Goal: Information Seeking & Learning: Compare options

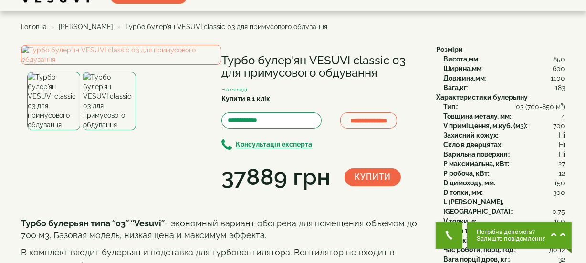
scroll to position [43, 0]
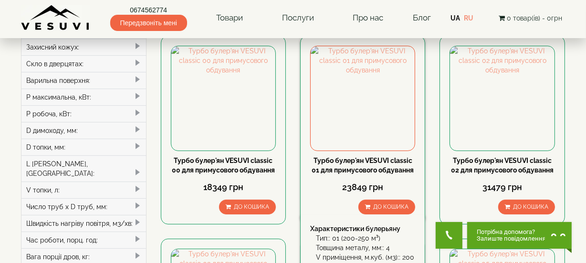
scroll to position [130, 0]
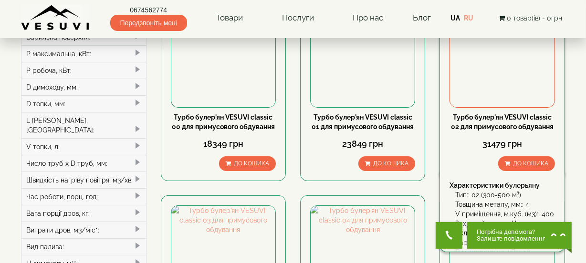
click at [478, 123] on link "Турбо булер'ян VESUVI classic 02 для примусового обдування" at bounding box center [502, 121] width 103 height 17
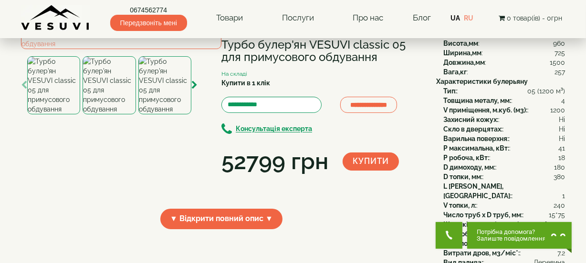
scroll to position [86, 0]
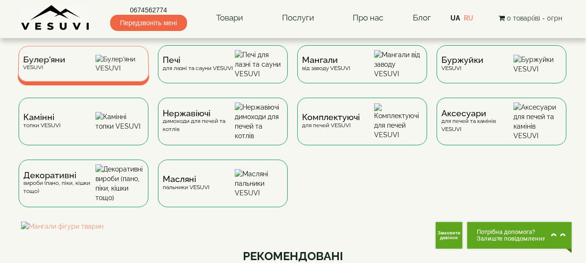
click at [71, 68] on div "[PERSON_NAME]" at bounding box center [84, 64] width 132 height 36
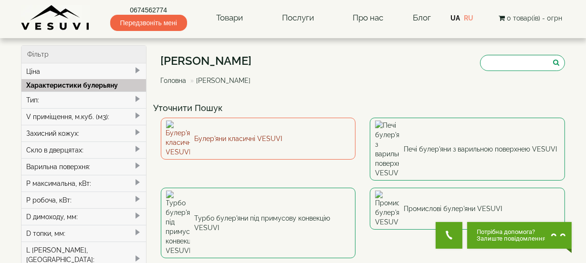
scroll to position [43, 0]
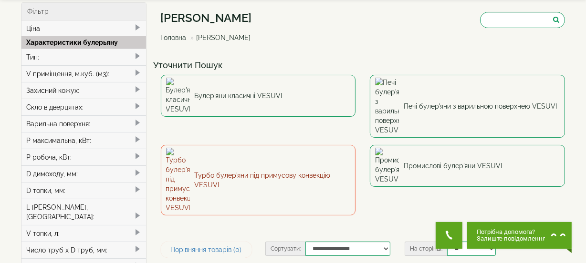
click at [290, 145] on link "Турбо булер'яни під примусову конвекцію VESUVI" at bounding box center [258, 180] width 195 height 71
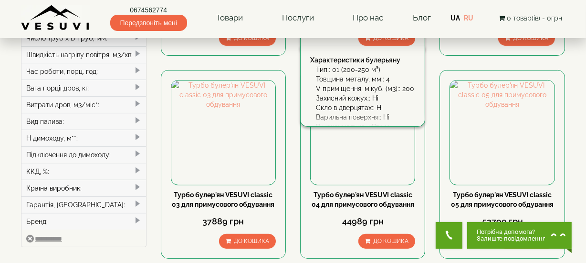
scroll to position [260, 0]
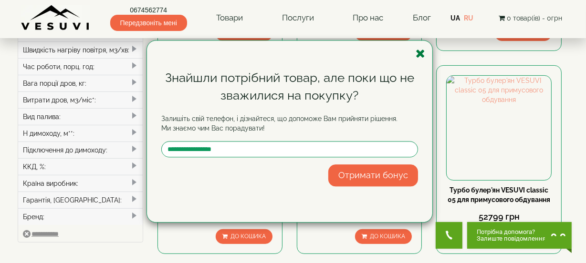
click at [419, 51] on icon "button" at bounding box center [420, 54] width 10 height 12
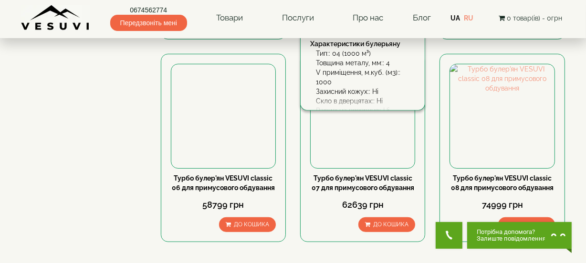
scroll to position [477, 0]
